Goal: Task Accomplishment & Management: Complete application form

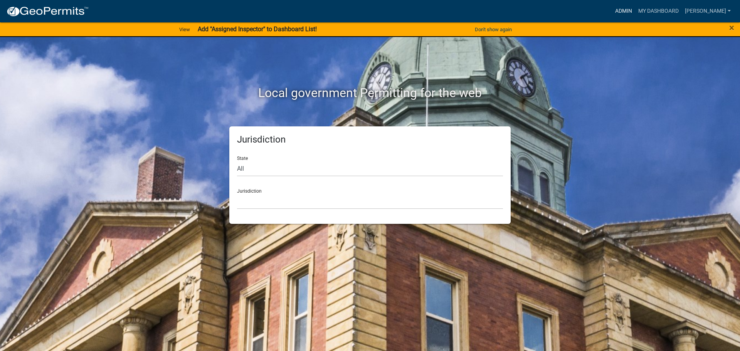
click at [622, 8] on link "Admin" at bounding box center [623, 11] width 23 height 15
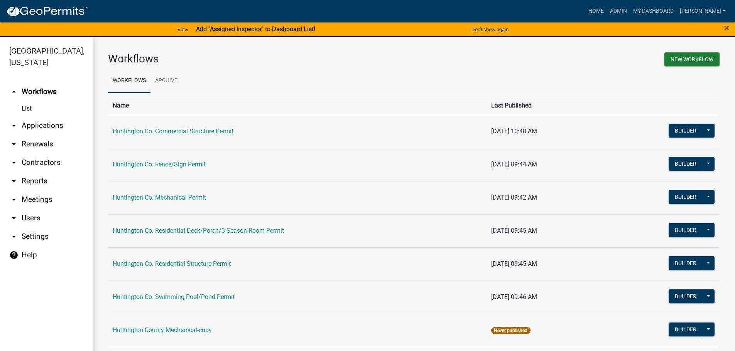
click at [158, 266] on link "Huntington Co. Residential Structure Permit" at bounding box center [172, 263] width 118 height 7
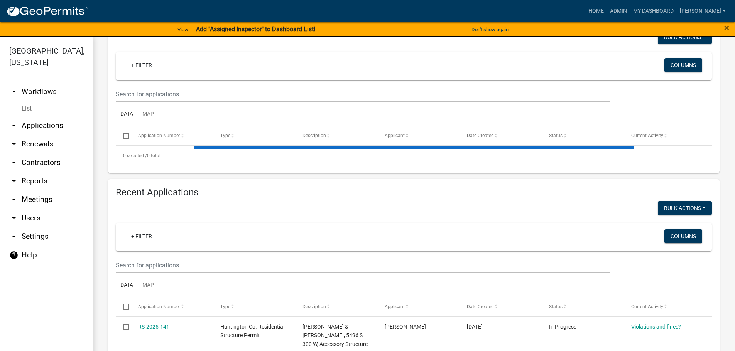
scroll to position [154, 0]
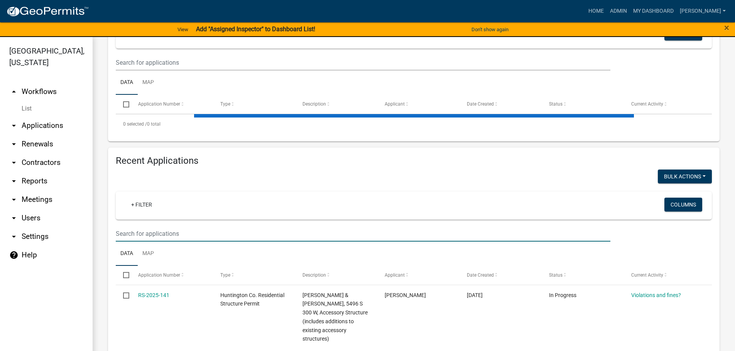
click at [140, 232] on input "text" at bounding box center [363, 234] width 494 height 16
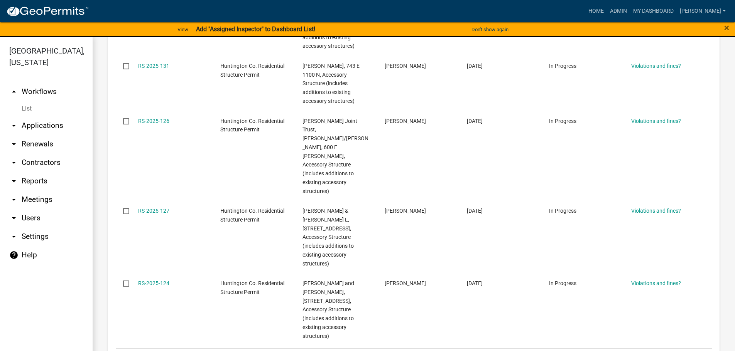
scroll to position [771, 0]
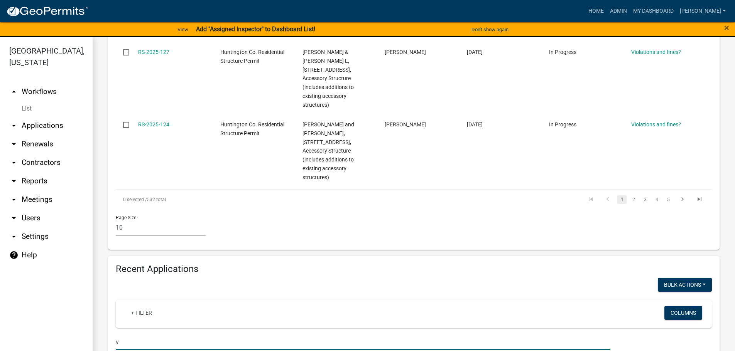
click at [131, 334] on input "v" at bounding box center [363, 342] width 494 height 16
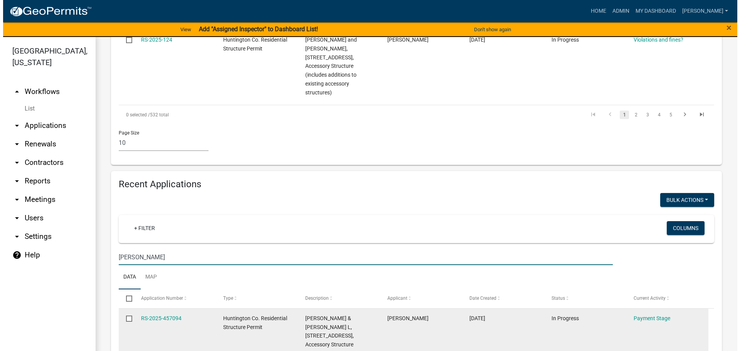
scroll to position [887, 0]
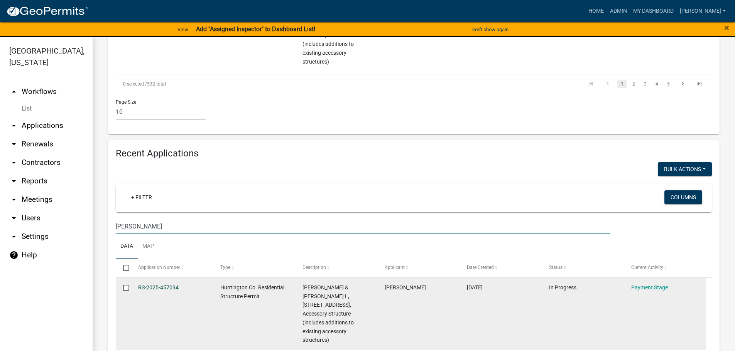
type input "[PERSON_NAME]"
click at [159, 285] on link "RS-2025-457094" at bounding box center [158, 288] width 40 height 6
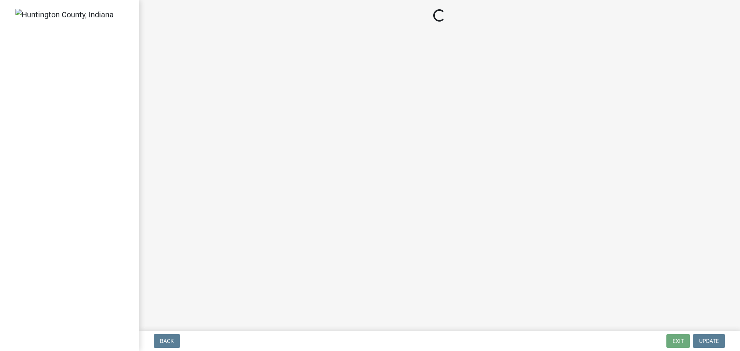
select select "3: 3"
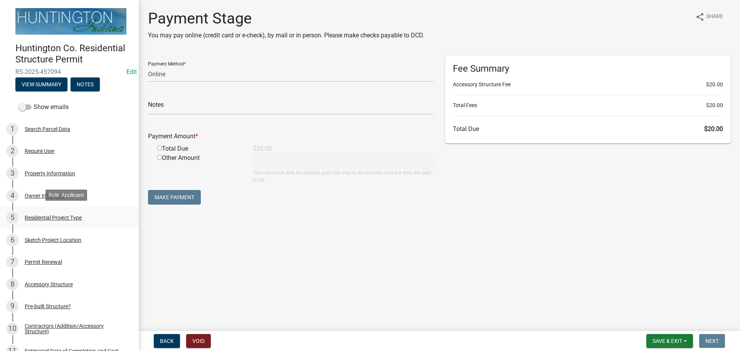
click at [49, 217] on div "Residential Project Type" at bounding box center [53, 217] width 57 height 5
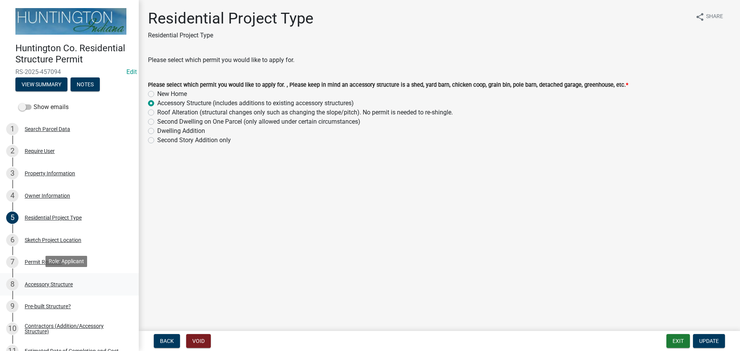
click at [57, 282] on div "Accessory Structure" at bounding box center [49, 284] width 48 height 5
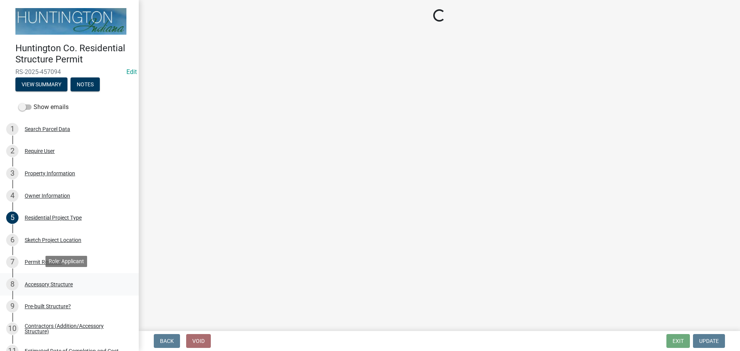
select select "3652cabe-72e3-4c90-aa36-dd6c553eaee4"
select select "cd8e73b5-7e5e-4513-aef6-7c4e8a877e5d"
select select "b13dc926-991e-4e5f-bffc-d00822840ec1"
select select "e88b1875-137a-4a9f-a5b6-d9cbc438664c"
select select "e290cb59-fde3-4413-9642-22cae6324ace"
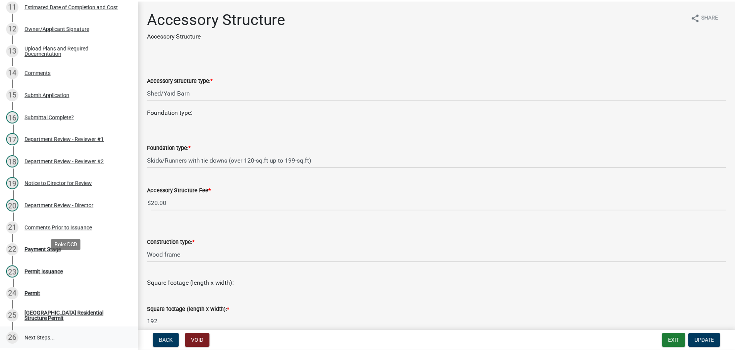
scroll to position [415, 0]
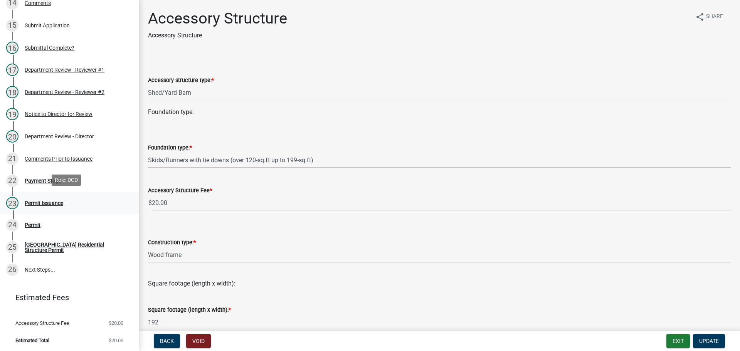
click at [49, 201] on div "Permit Issuance" at bounding box center [44, 203] width 39 height 5
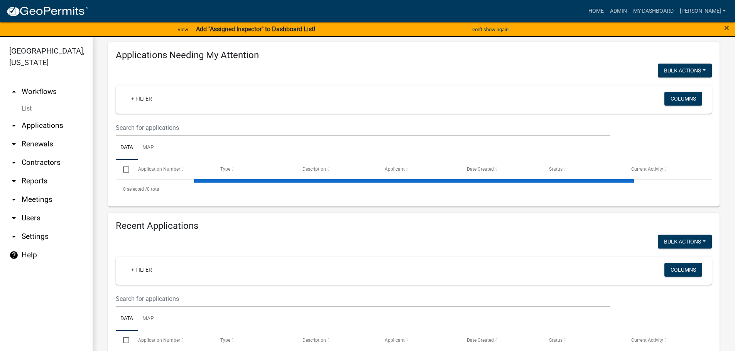
scroll to position [116, 0]
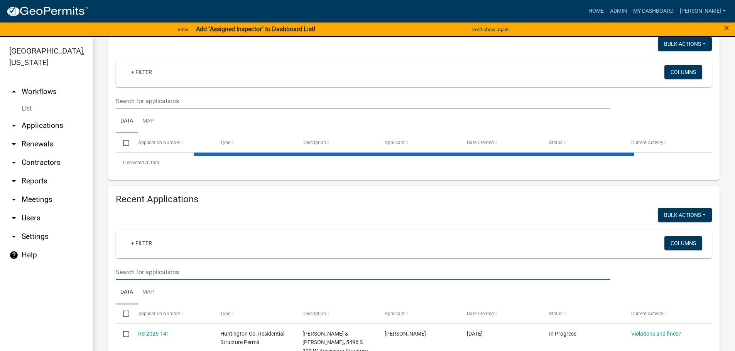
click at [128, 270] on input "text" at bounding box center [363, 273] width 494 height 16
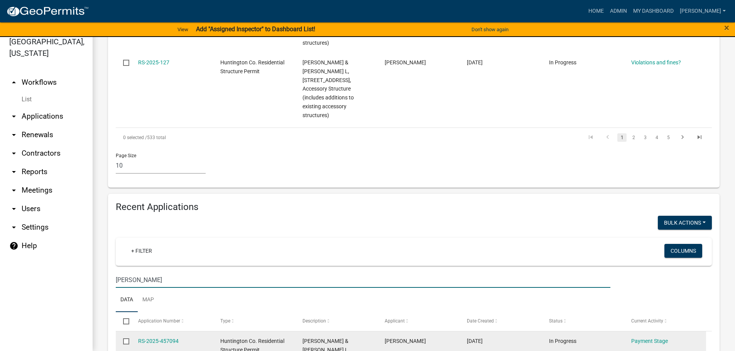
scroll to position [874, 0]
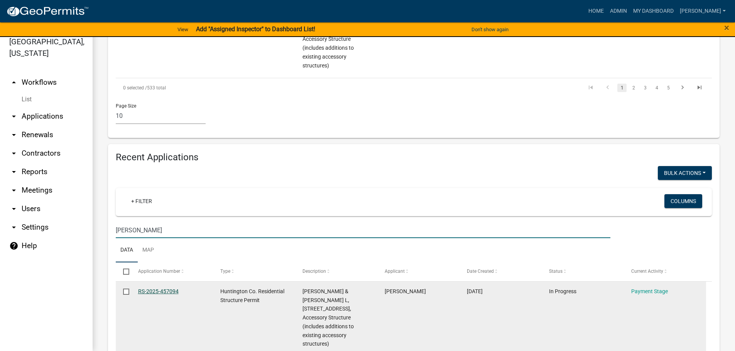
type input "[PERSON_NAME]"
click at [152, 288] on link "RS-2025-457094" at bounding box center [158, 291] width 40 height 6
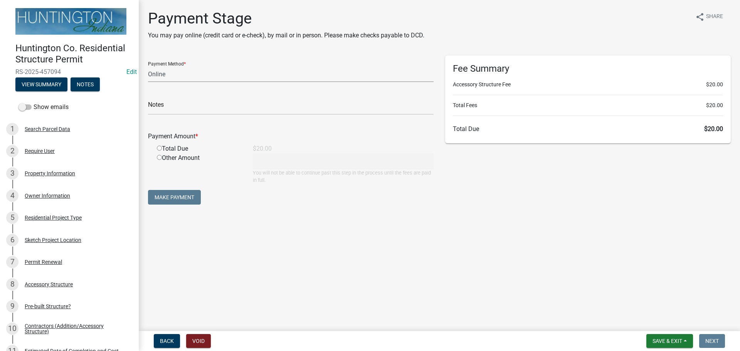
click at [174, 75] on select "Credit Card POS Check Cash Online" at bounding box center [291, 74] width 286 height 16
select select "1: 0"
click at [148, 66] on select "Credit Card POS Check Cash Online" at bounding box center [291, 74] width 286 height 16
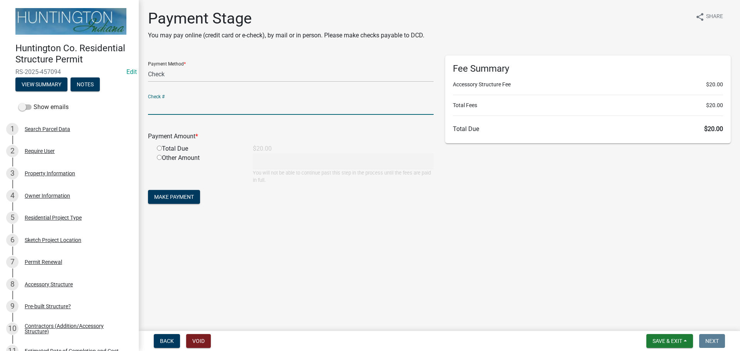
click at [169, 110] on input "text" at bounding box center [291, 107] width 286 height 16
type input "6"
type input "5665"
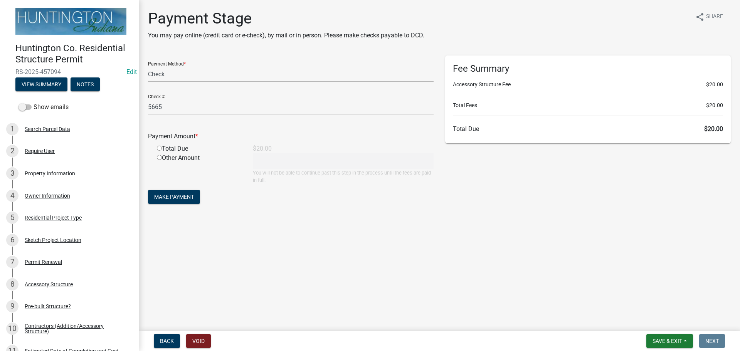
click at [161, 147] on input "radio" at bounding box center [159, 148] width 5 height 5
radio input "true"
type input "20"
click at [175, 197] on span "Make Payment" at bounding box center [174, 197] width 40 height 6
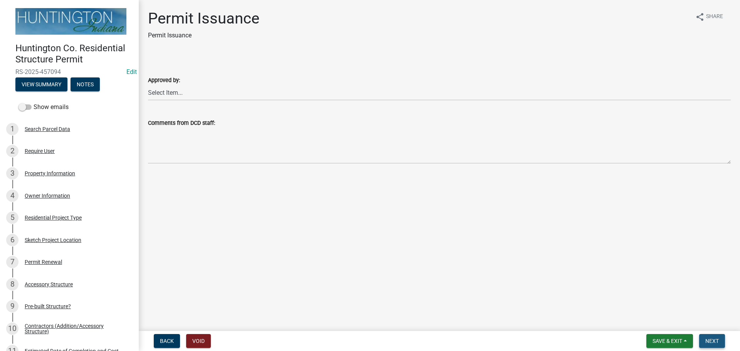
click at [713, 342] on span "Next" at bounding box center [712, 341] width 13 height 6
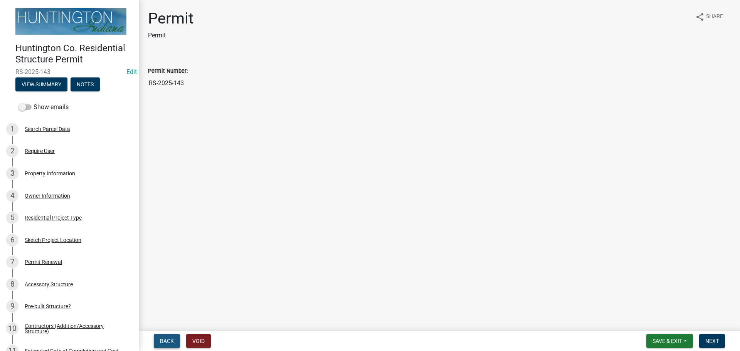
click at [169, 342] on span "Back" at bounding box center [167, 341] width 14 height 6
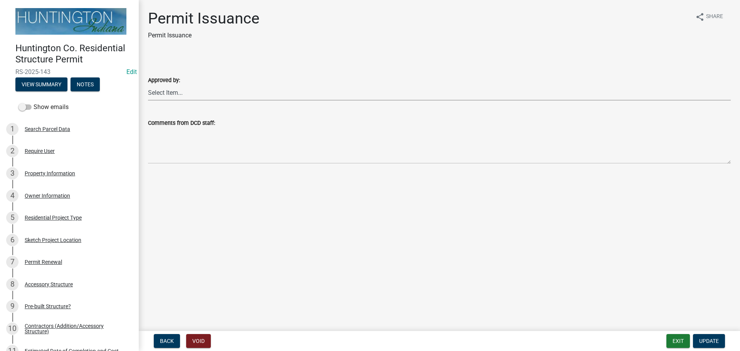
click at [162, 93] on select "Select Item... [PERSON_NAME] [PERSON_NAME] [PERSON_NAME] [PERSON_NAME]" at bounding box center [439, 93] width 583 height 16
click at [148, 85] on select "Select Item... [PERSON_NAME] [PERSON_NAME] [PERSON_NAME] [PERSON_NAME]" at bounding box center [439, 93] width 583 height 16
select select "79f7349e-a8fb-40cd-ba5c-eff19aaff10a"
click at [701, 340] on span "Update" at bounding box center [710, 341] width 20 height 6
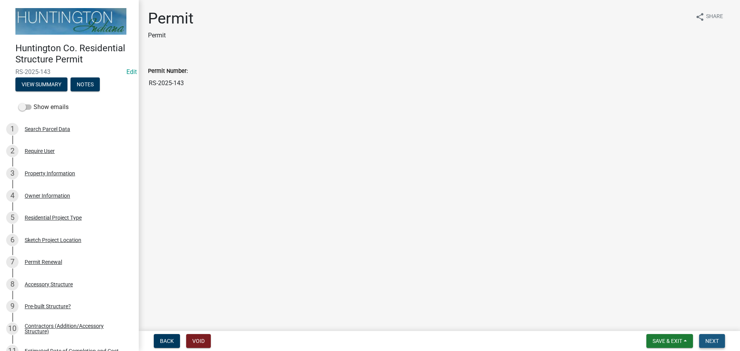
click at [710, 343] on span "Next" at bounding box center [712, 341] width 13 height 6
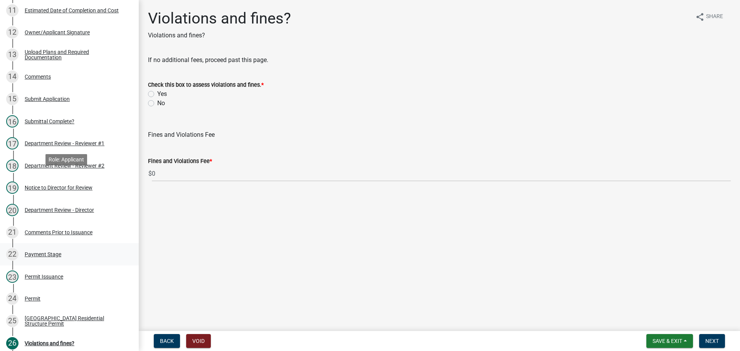
scroll to position [437, 0]
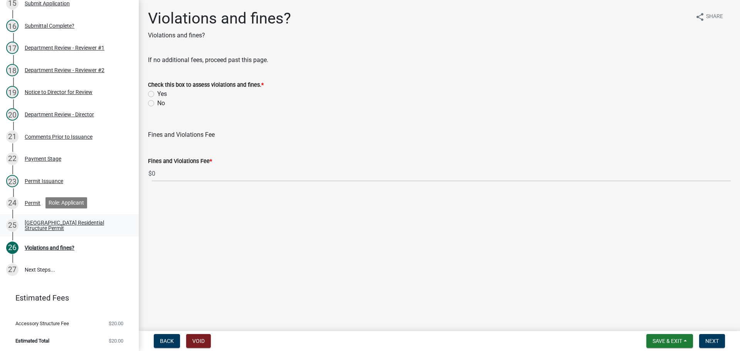
click at [45, 226] on div "[GEOGRAPHIC_DATA] Residential Structure Permit" at bounding box center [76, 225] width 102 height 11
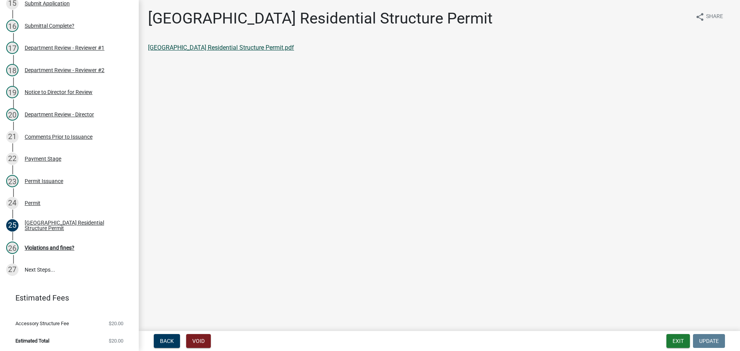
click at [207, 50] on link "[GEOGRAPHIC_DATA] Residential Structure Permit.pdf" at bounding box center [221, 47] width 146 height 7
